Goal: Information Seeking & Learning: Learn about a topic

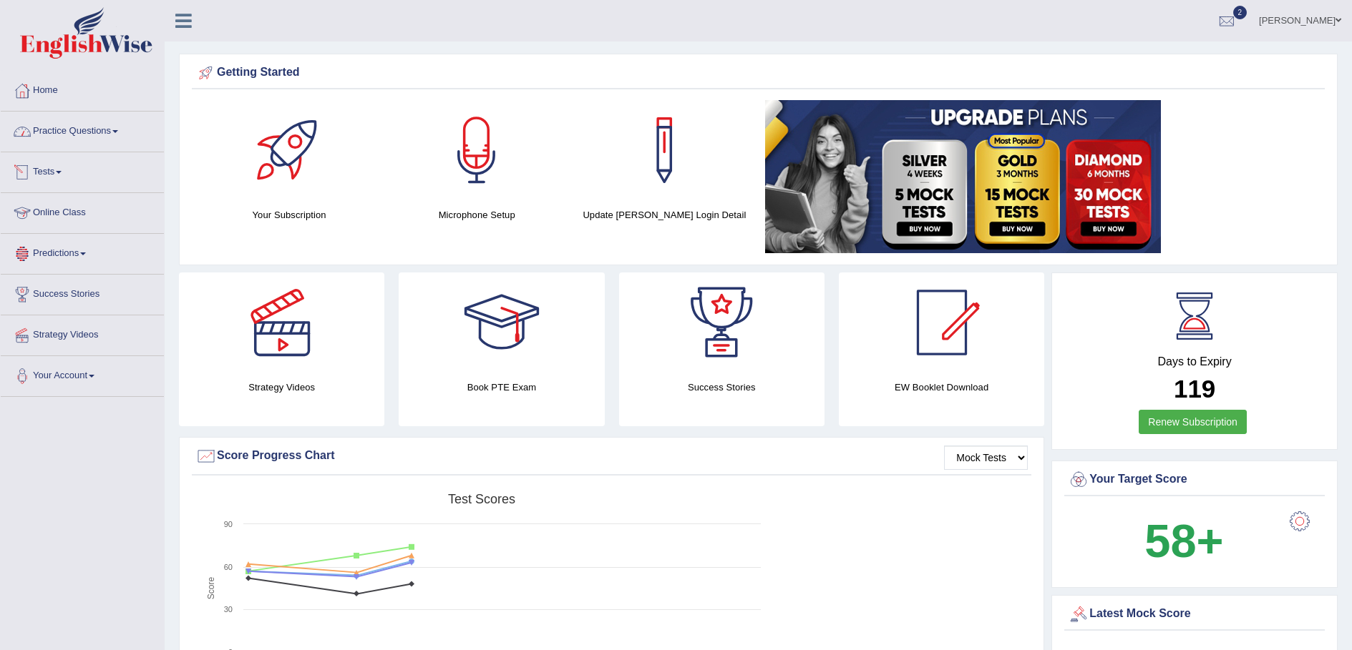
click at [116, 132] on link "Practice Questions" at bounding box center [82, 130] width 163 height 36
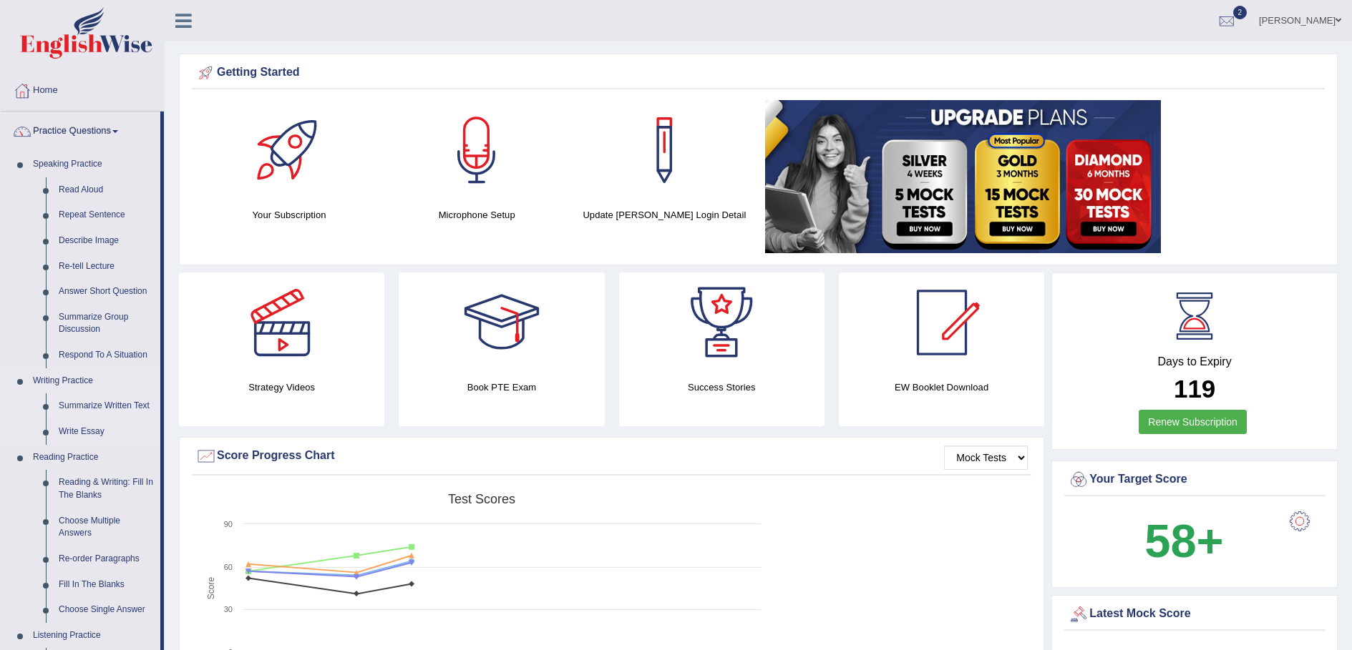
click at [126, 402] on link "Summarize Written Text" at bounding box center [106, 407] width 108 height 26
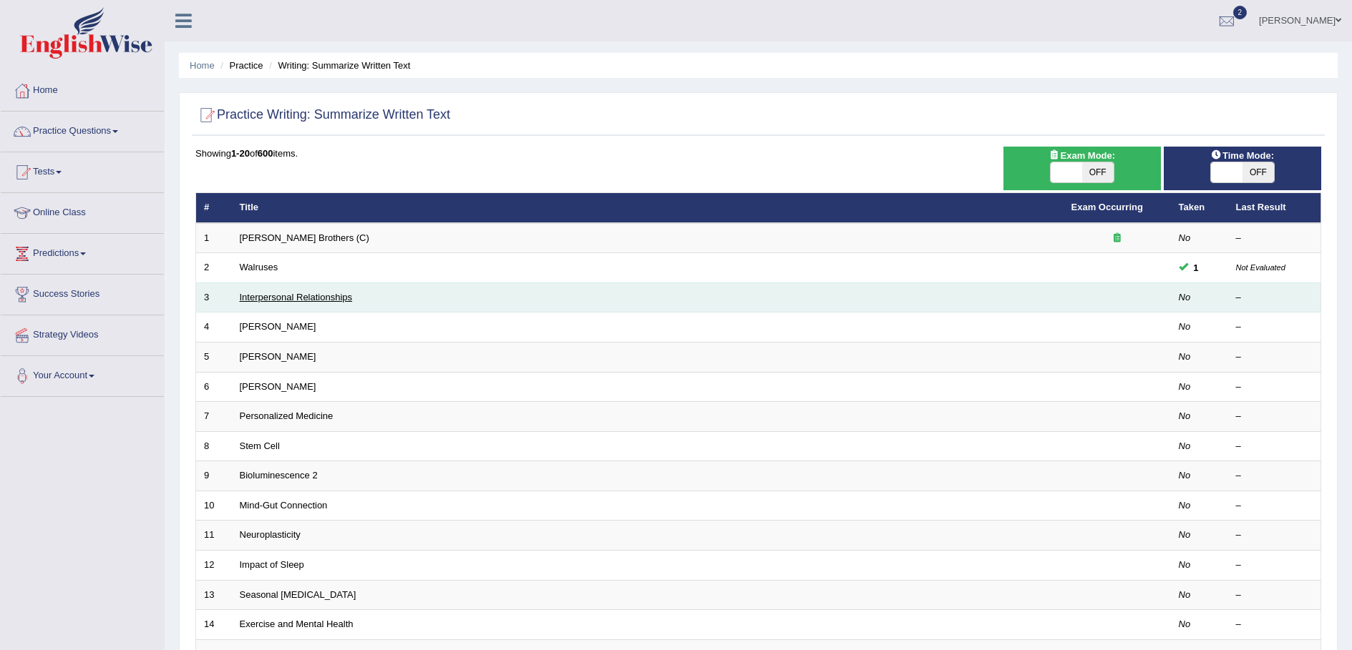
click at [305, 298] on link "Interpersonal Relationships" at bounding box center [296, 297] width 113 height 11
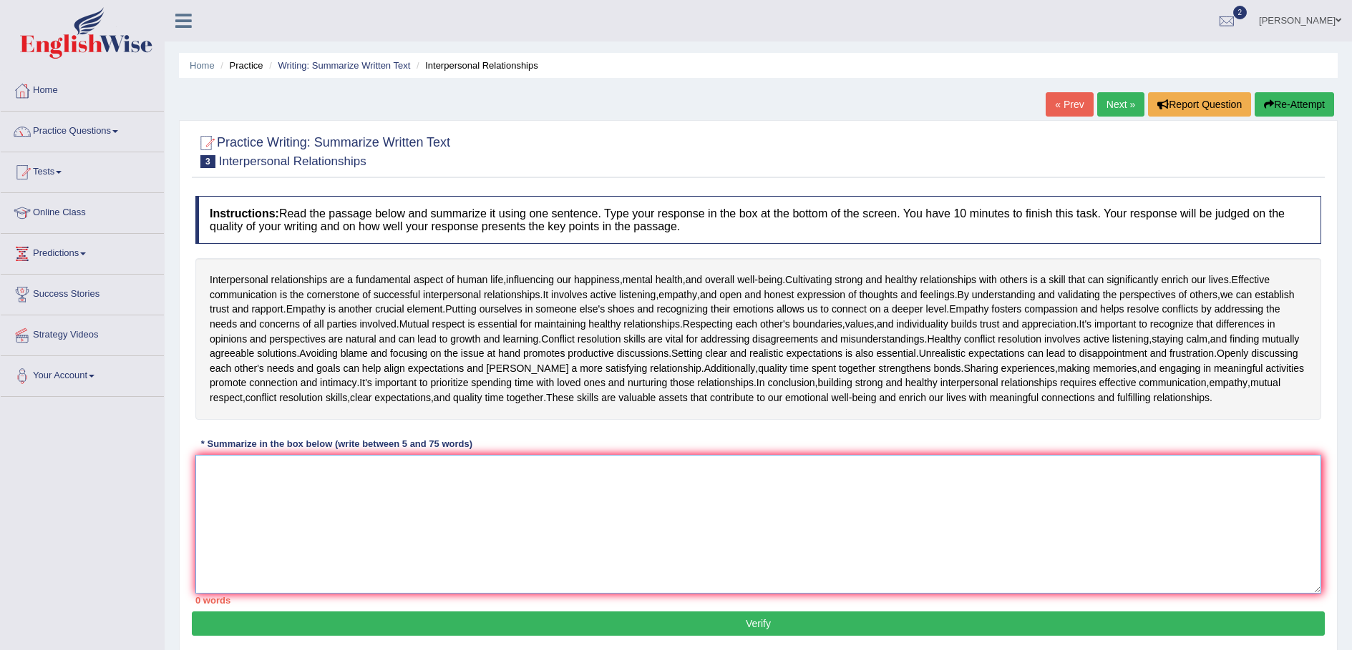
click at [366, 512] on textarea at bounding box center [757, 524] width 1125 height 139
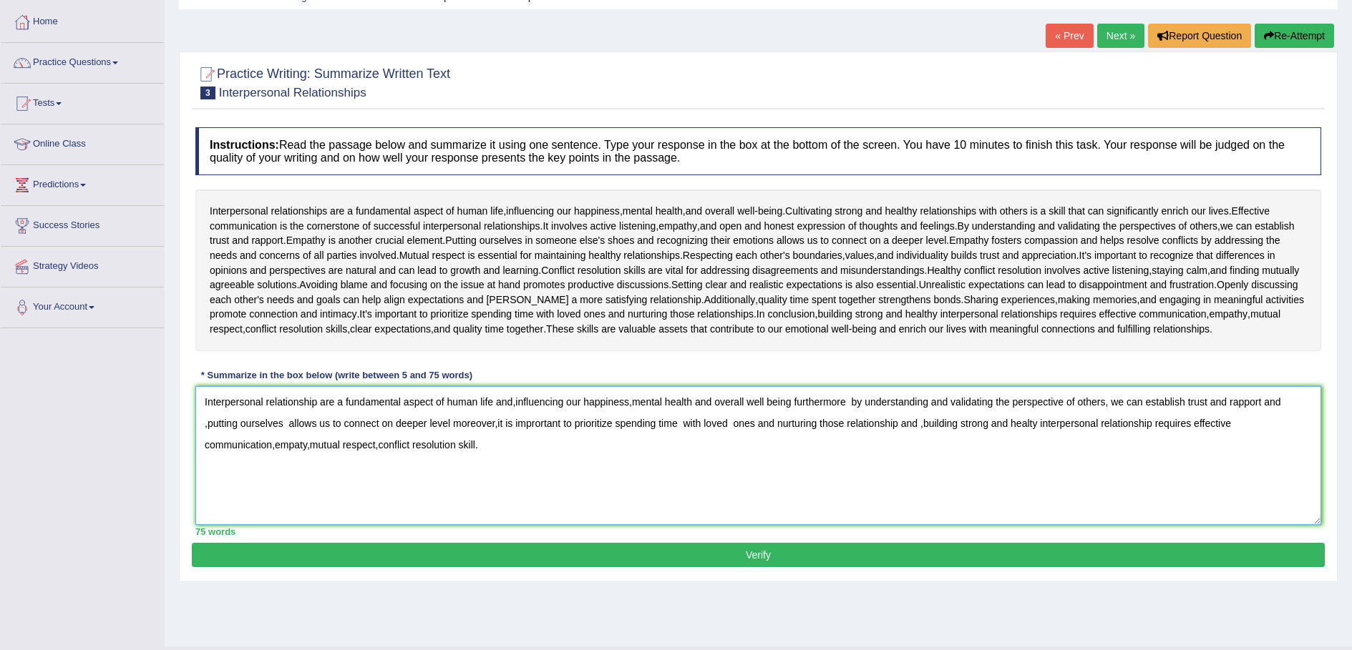
scroll to position [101, 0]
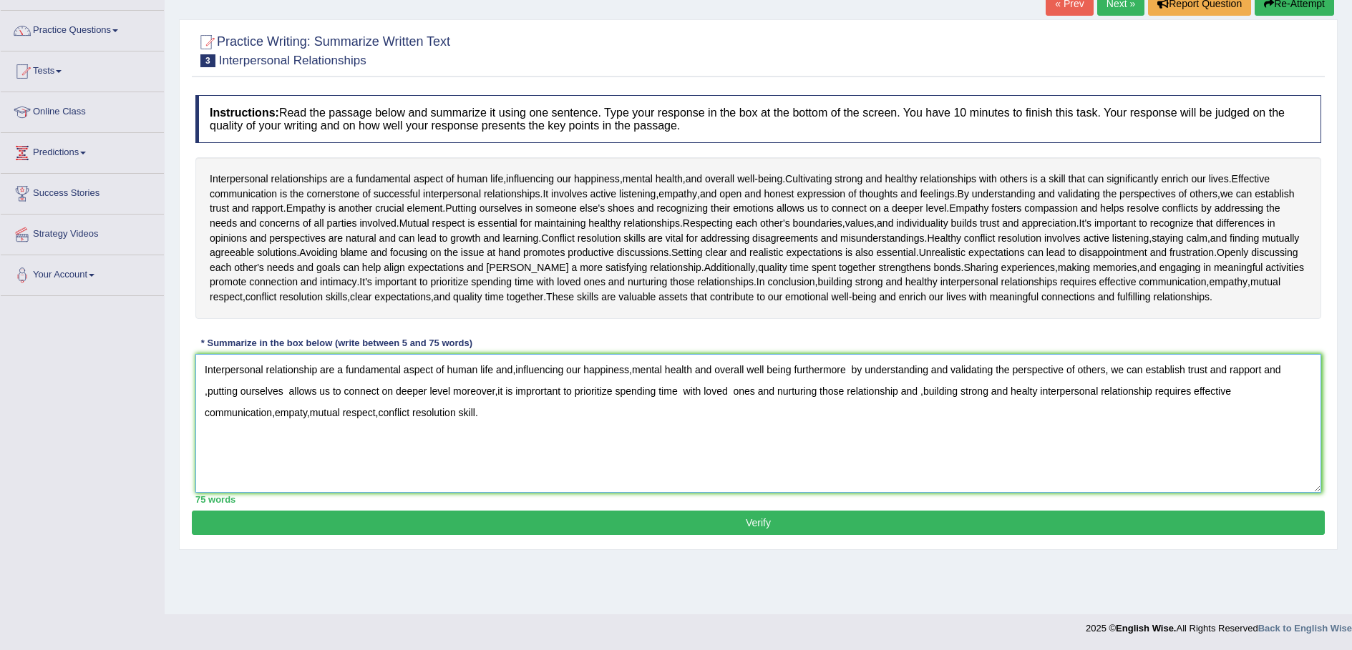
type textarea "Interpersonal relationship are a fundamental aspect of human life and,influenci…"
click at [742, 524] on button "Verify" at bounding box center [758, 523] width 1133 height 24
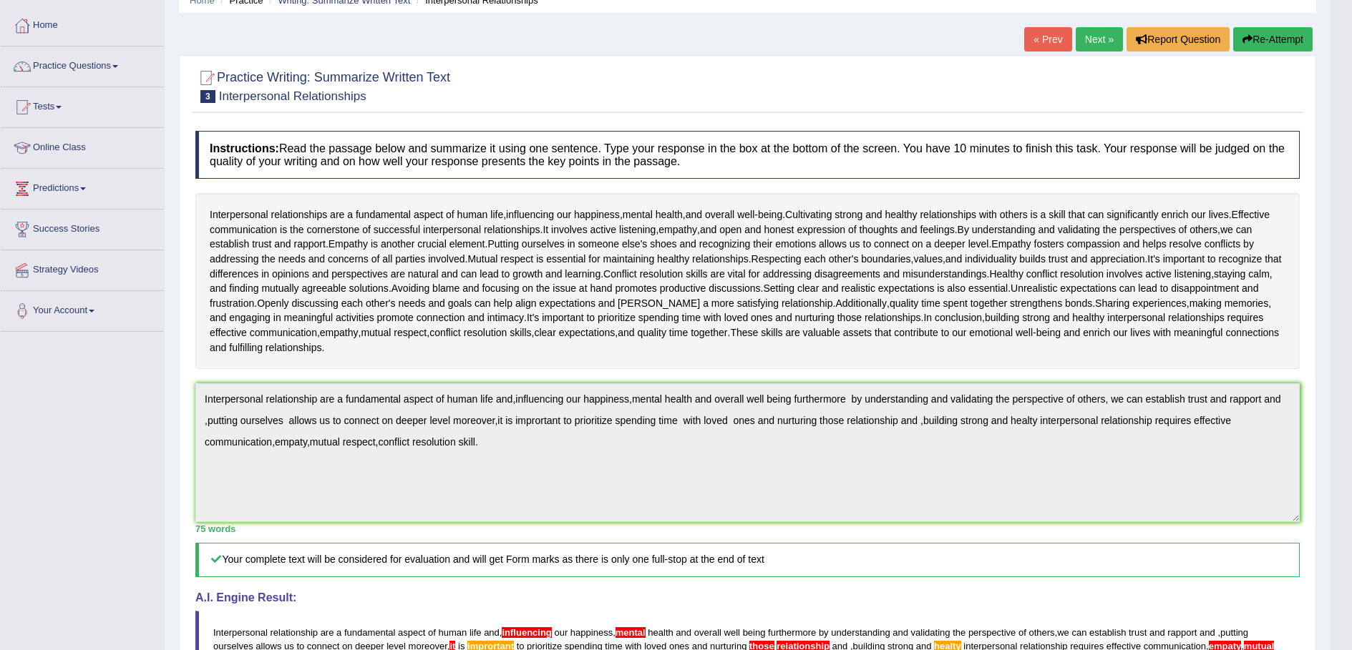
scroll to position [10, 0]
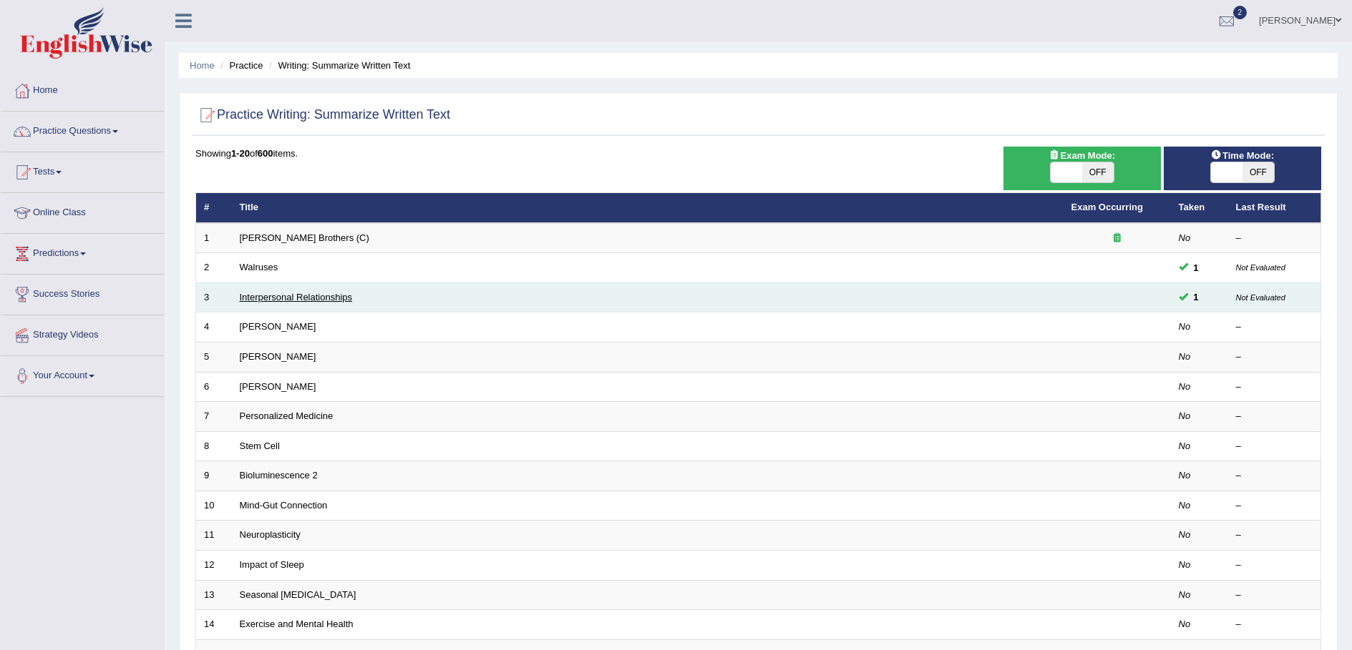
click at [317, 294] on link "Interpersonal Relationships" at bounding box center [296, 297] width 113 height 11
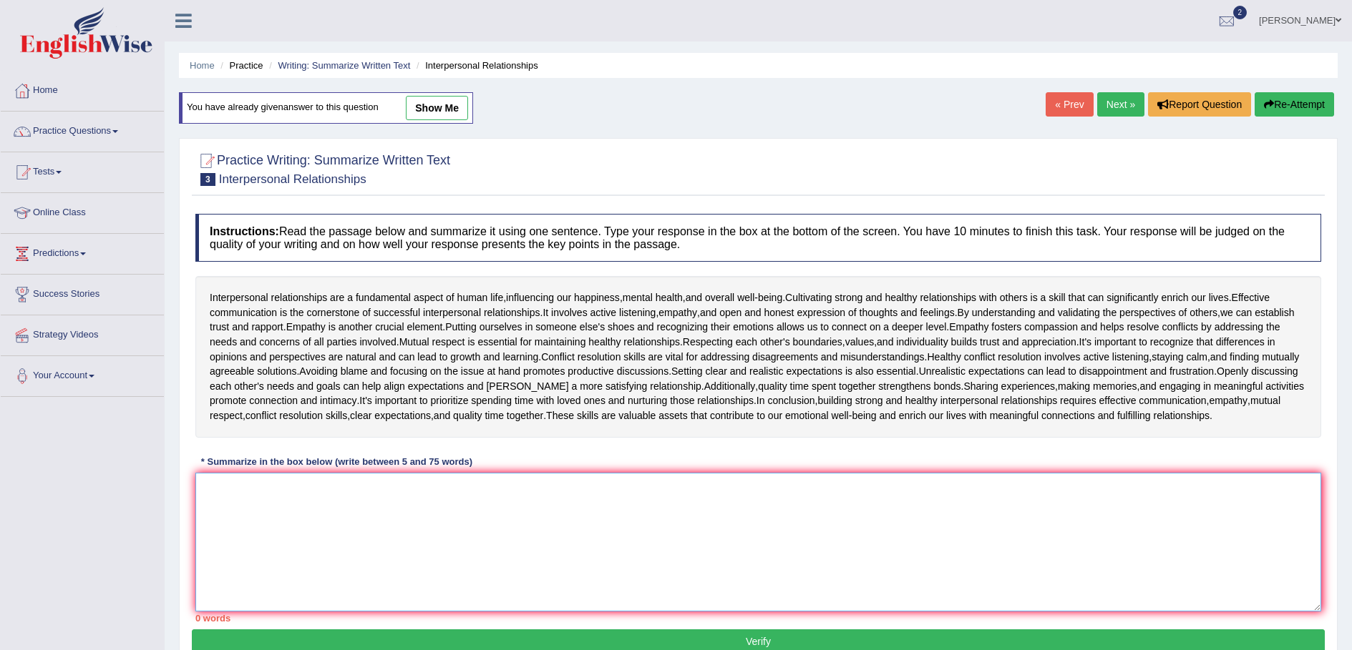
click at [371, 486] on textarea at bounding box center [757, 542] width 1125 height 139
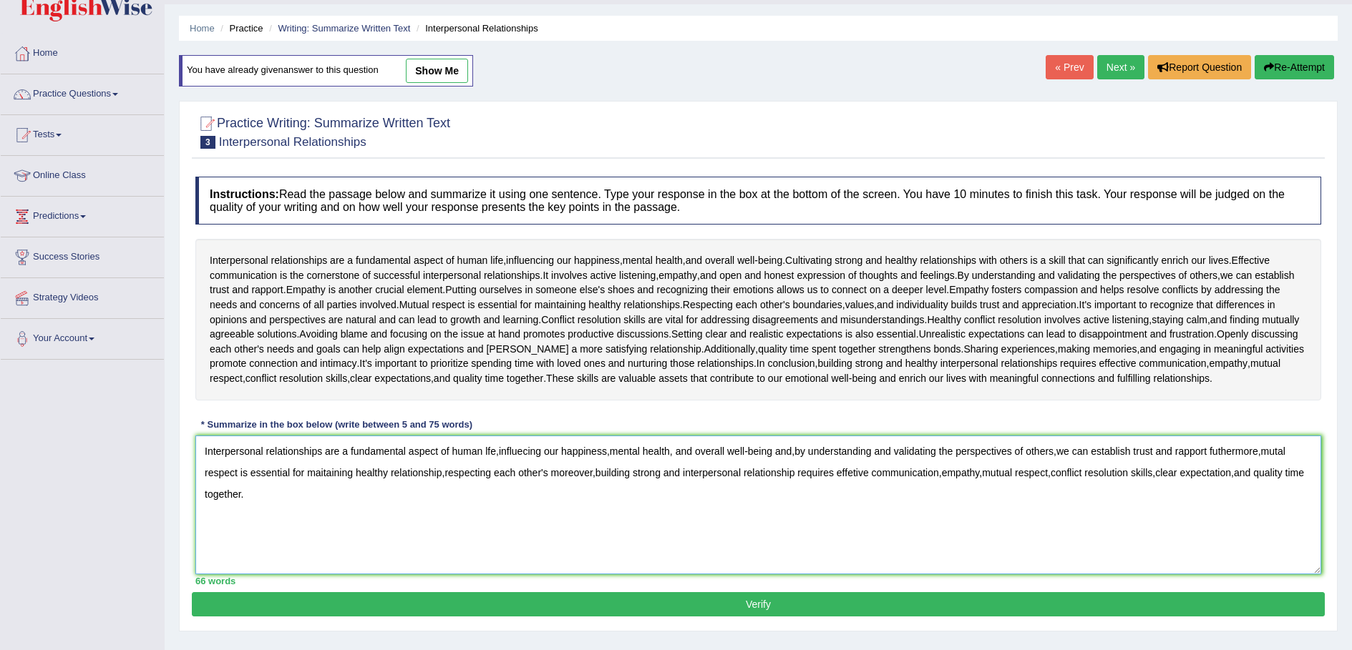
scroll to position [101, 0]
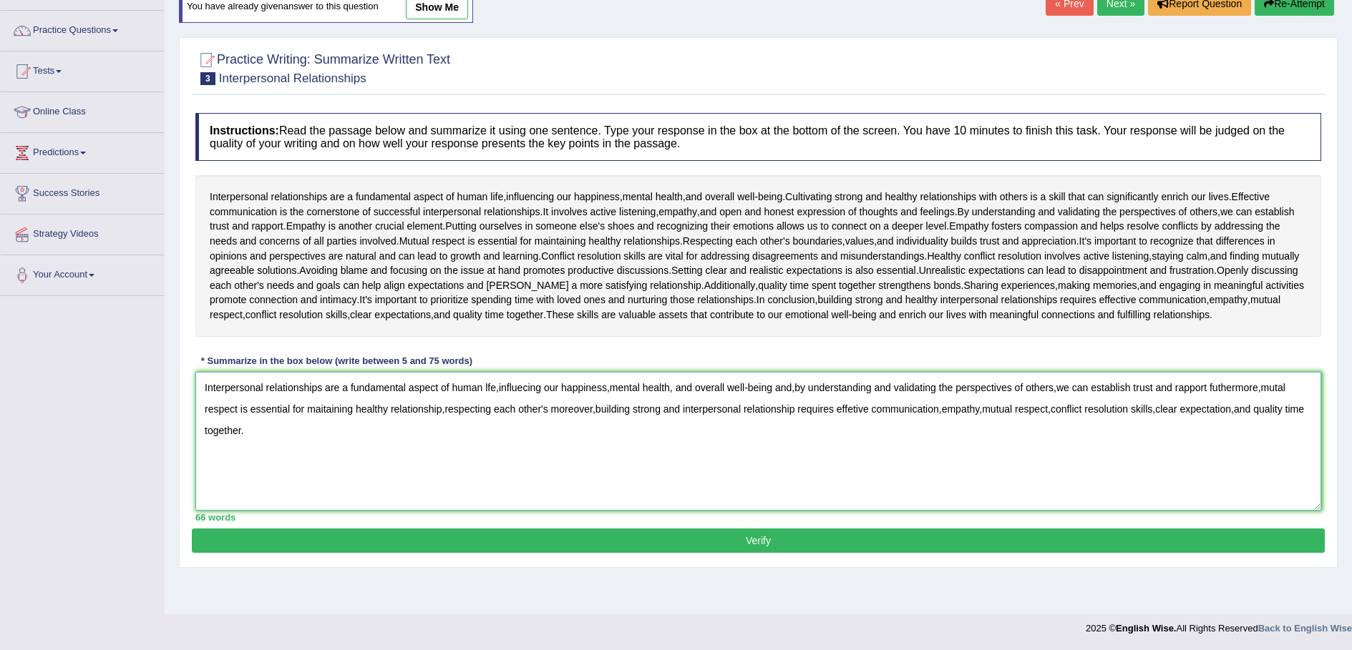
type textarea "Interpersonal relationships are a fundamental aspect of human lfe,influecing ou…"
click at [665, 544] on button "Verify" at bounding box center [758, 541] width 1133 height 24
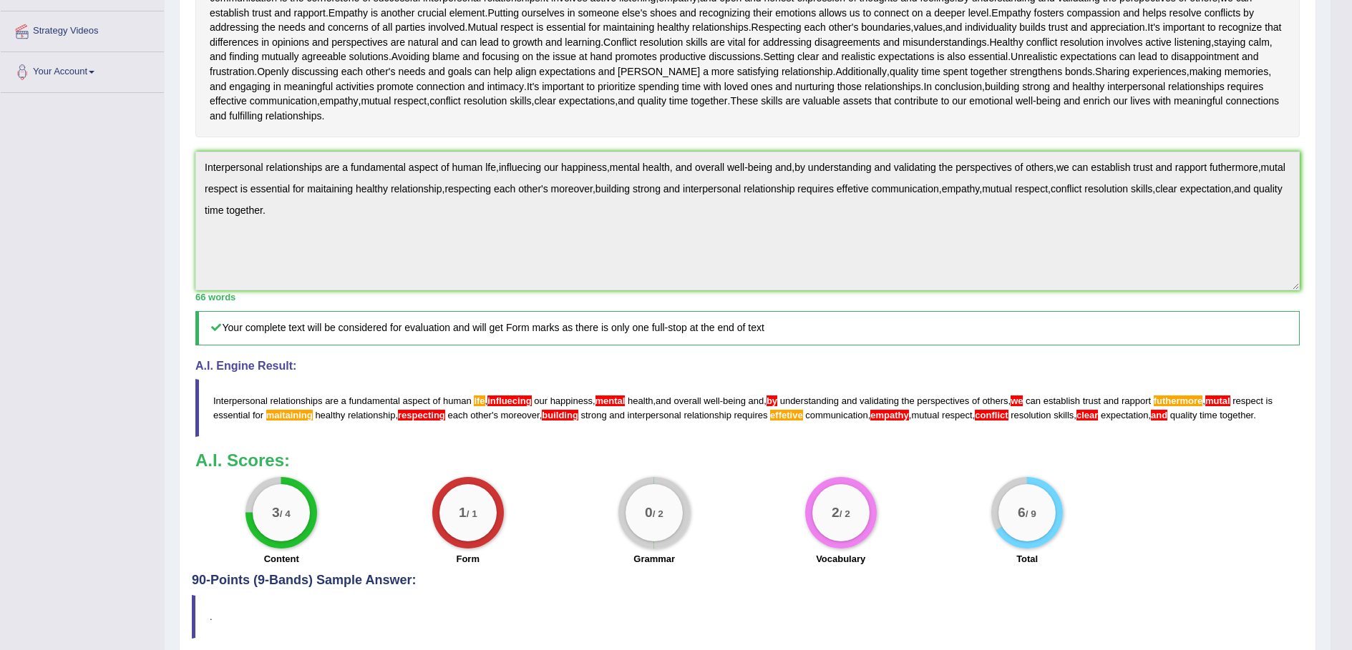
scroll to position [147, 0]
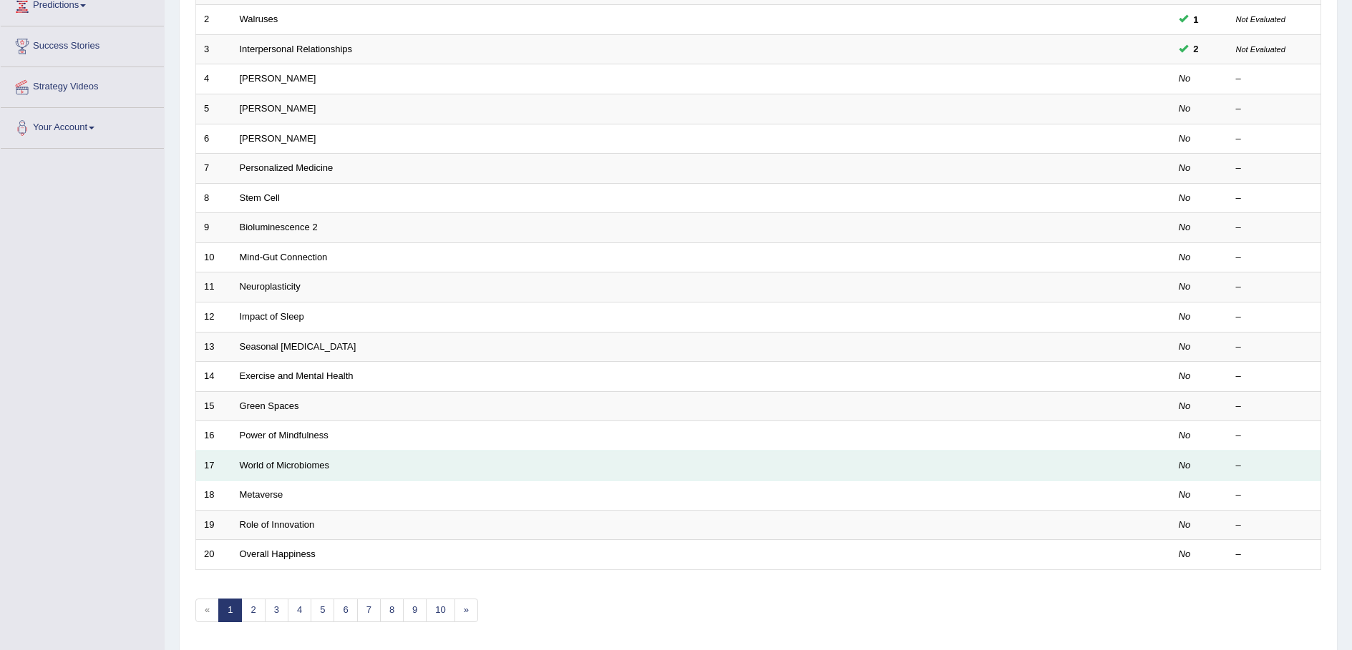
scroll to position [297, 0]
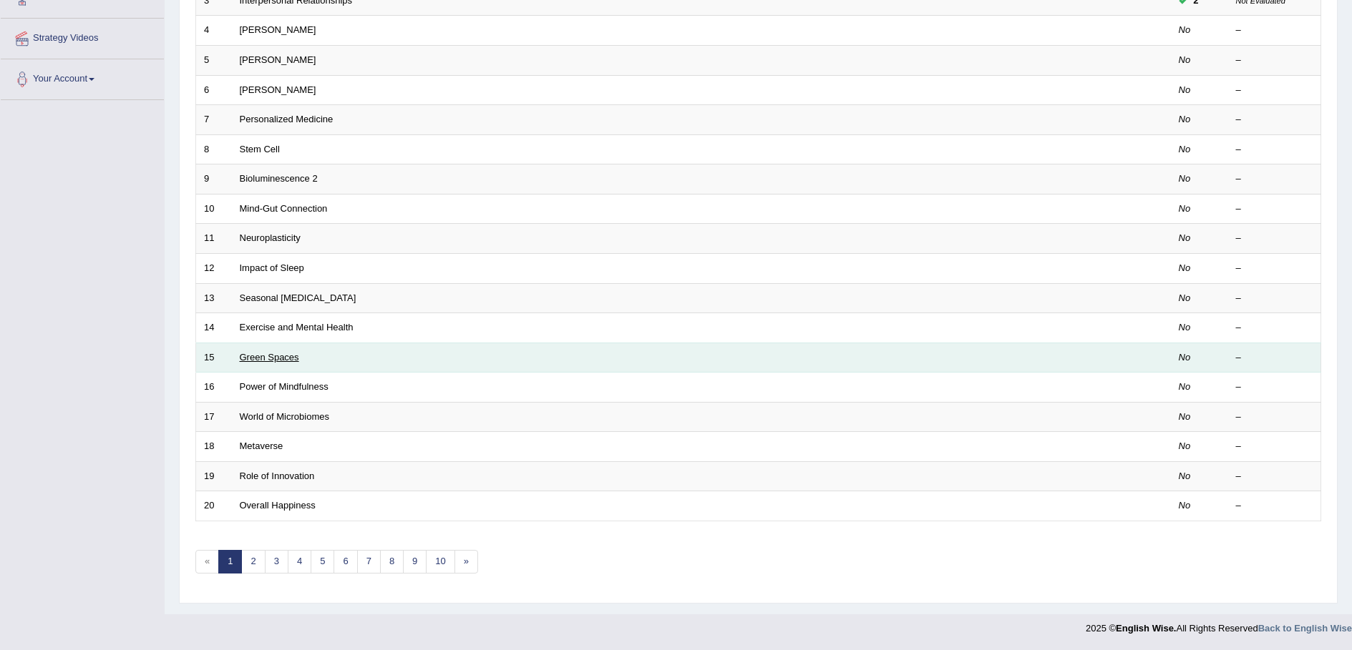
click at [297, 355] on link "Green Spaces" at bounding box center [269, 357] width 59 height 11
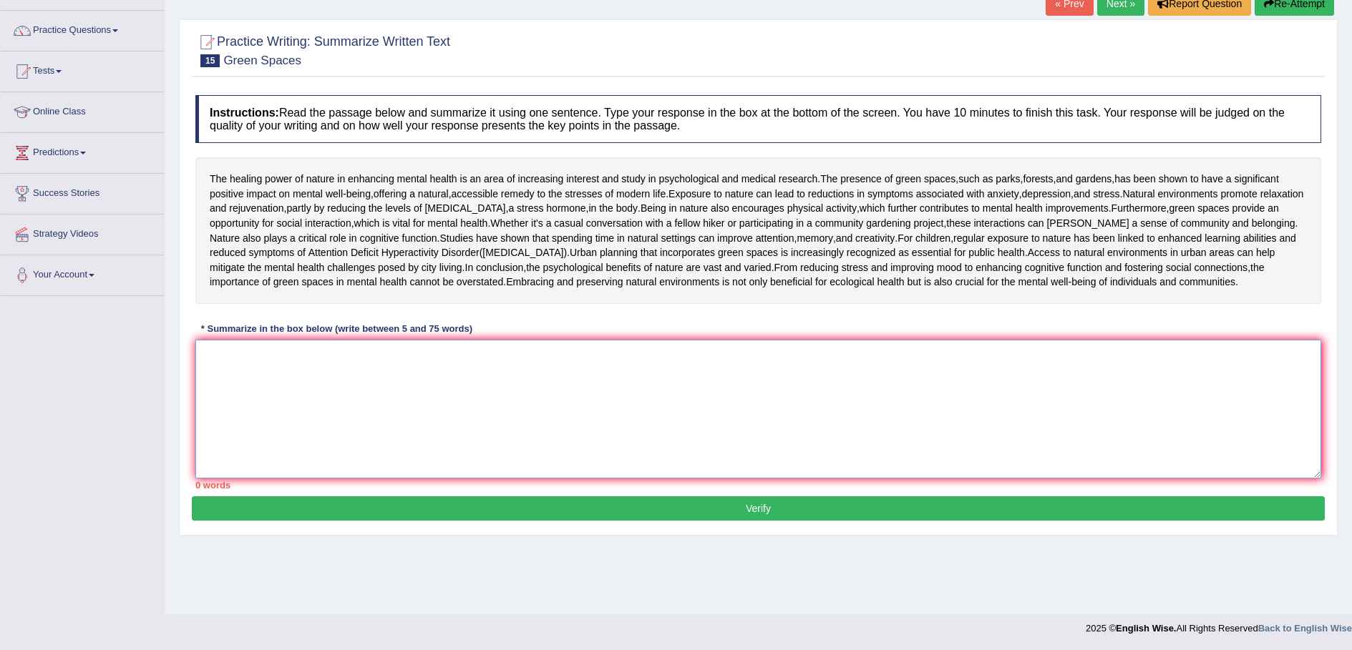
click at [461, 431] on textarea at bounding box center [757, 409] width 1125 height 139
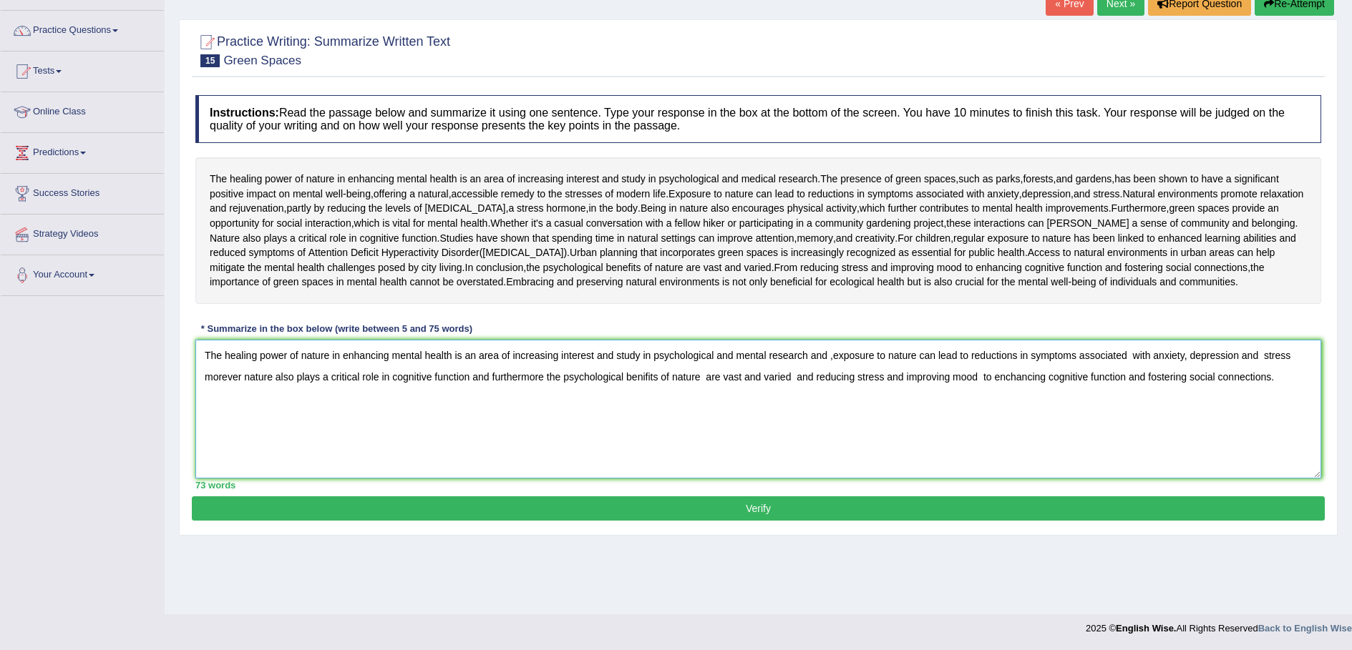
type textarea "The healing power of nature in enhancing mental health is an area of increasing…"
click at [769, 521] on button "Verify" at bounding box center [758, 509] width 1133 height 24
